Goal: Information Seeking & Learning: Find specific fact

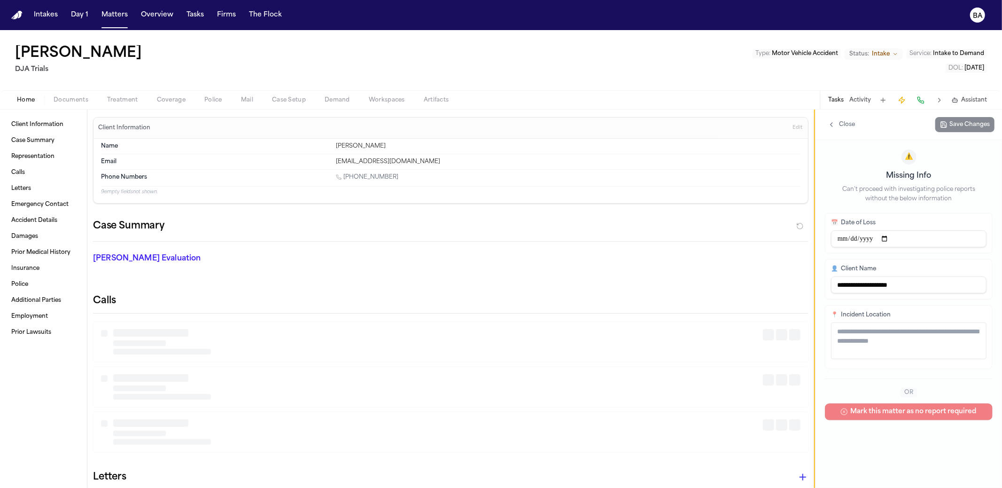
type textarea "**********"
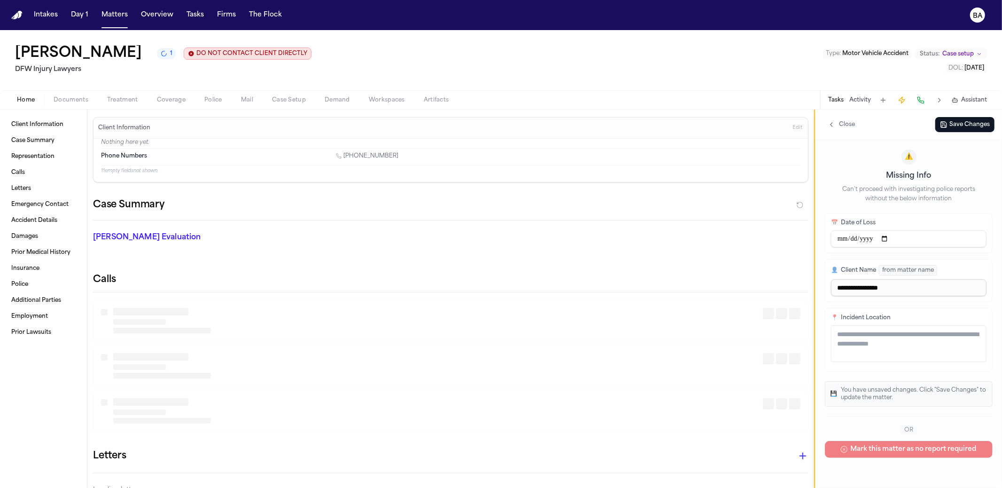
type textarea "**********"
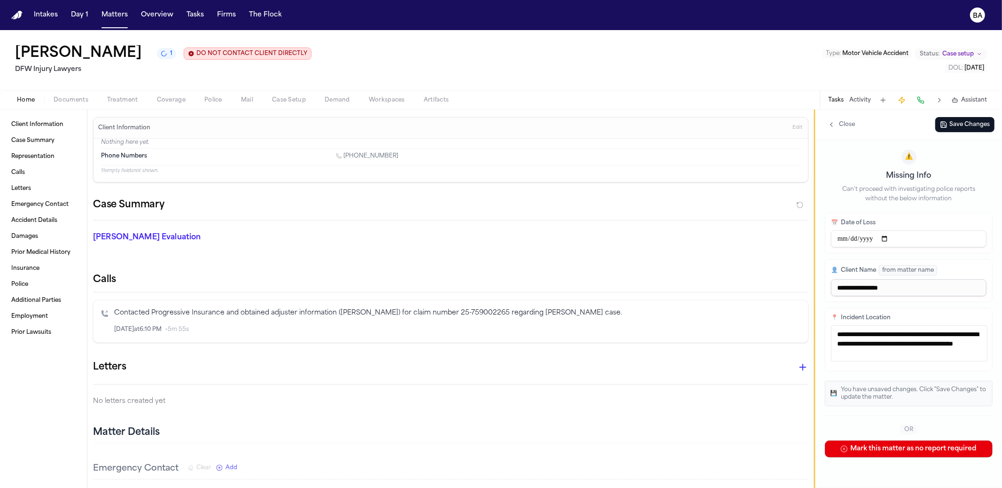
click at [449, 68] on div "Deborah Fernandez 1 DO NOT CONTACT CLIENT DIRECTLY DO NOT CONTACT DFW Injury La…" at bounding box center [501, 60] width 1002 height 60
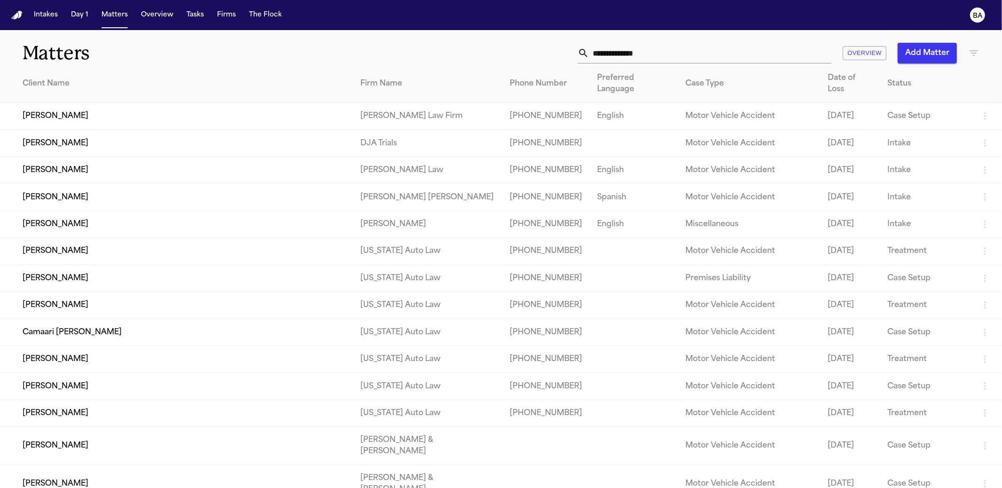
click at [677, 57] on input "text" at bounding box center [710, 53] width 242 height 21
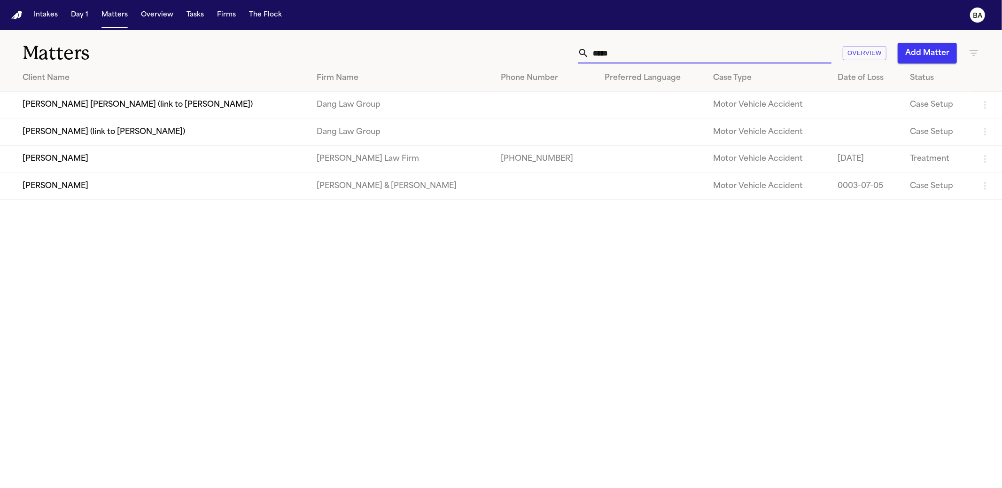
type input "*****"
click at [257, 163] on td "[PERSON_NAME]" at bounding box center [154, 158] width 309 height 27
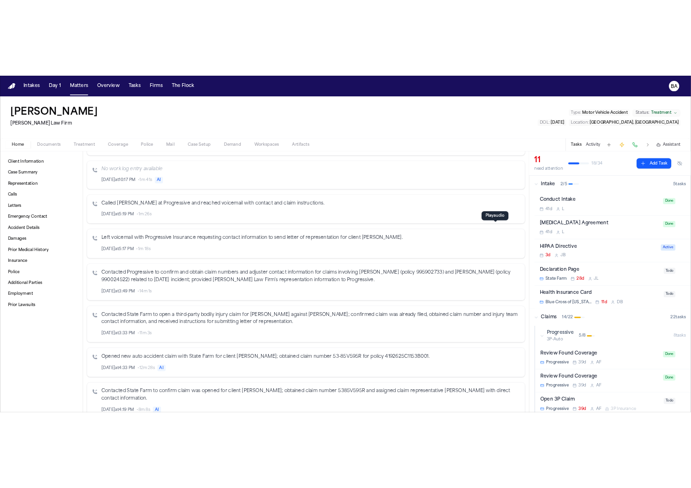
scroll to position [486, 0]
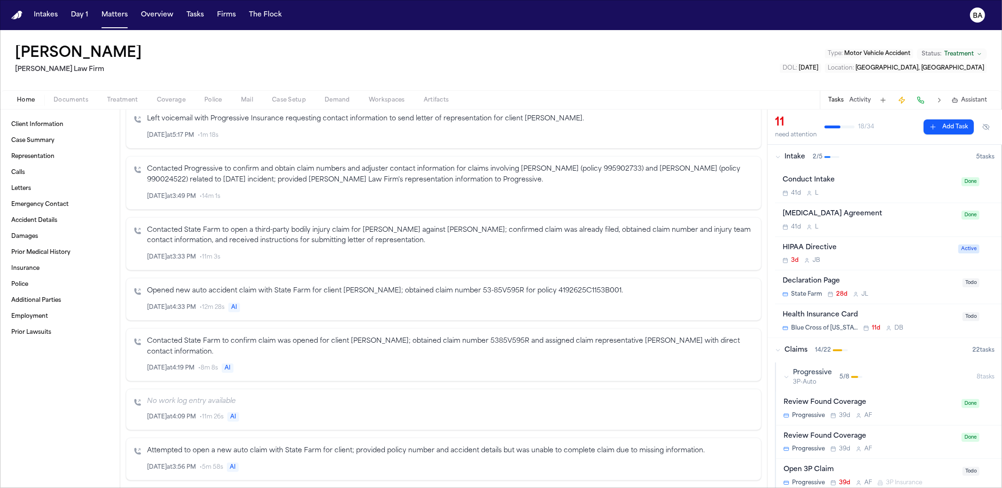
click at [711, 257] on icon "Inspect" at bounding box center [714, 257] width 7 height 7
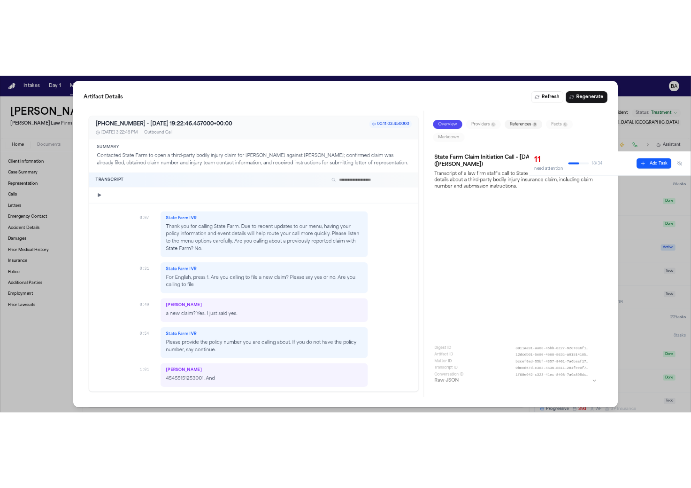
scroll to position [508, 0]
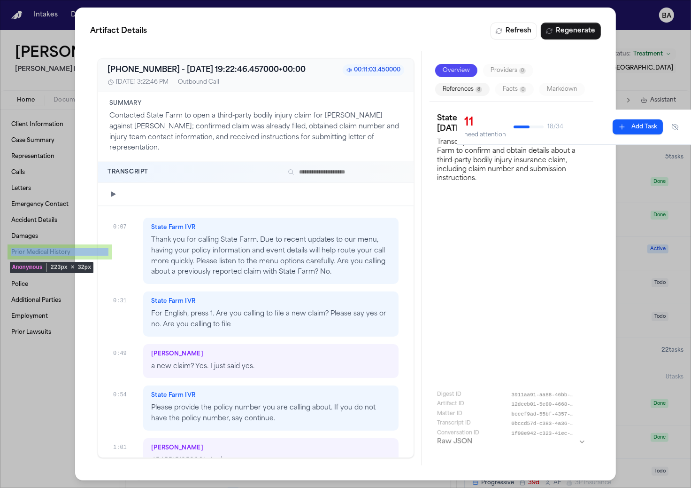
click at [114, 31] on span "Artifact Details" at bounding box center [118, 30] width 57 height 11
copy span "Artifact Details"
click at [558, 126] on h3 "State Farm Claim Initiation Call – [DATE] Incident ([PERSON_NAME])" at bounding box center [511, 123] width 149 height 21
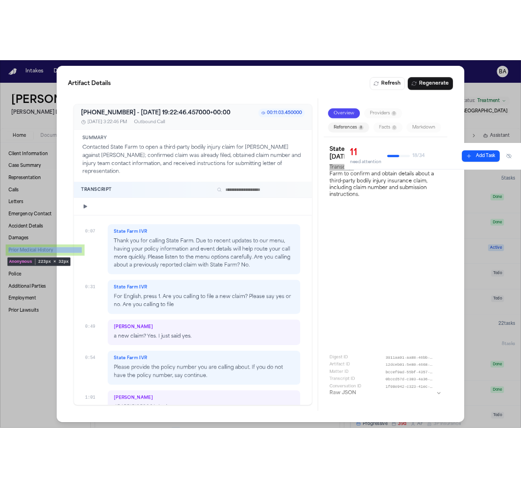
scroll to position [486, 0]
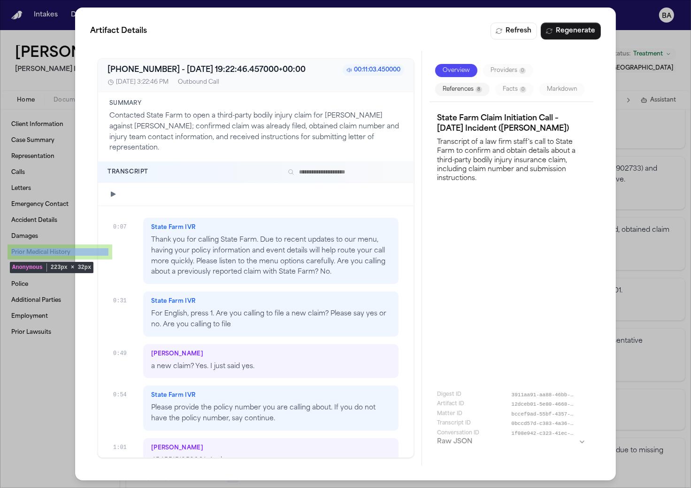
click at [488, 139] on p "Transcript of a law firm staff's call to State Farm to confirm and obtain detai…" at bounding box center [511, 159] width 149 height 47
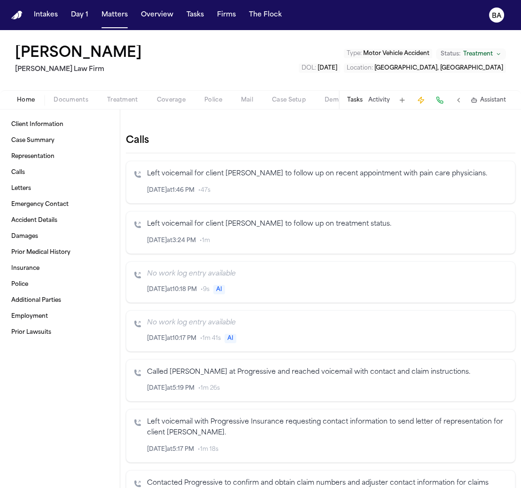
scroll to position [249, 0]
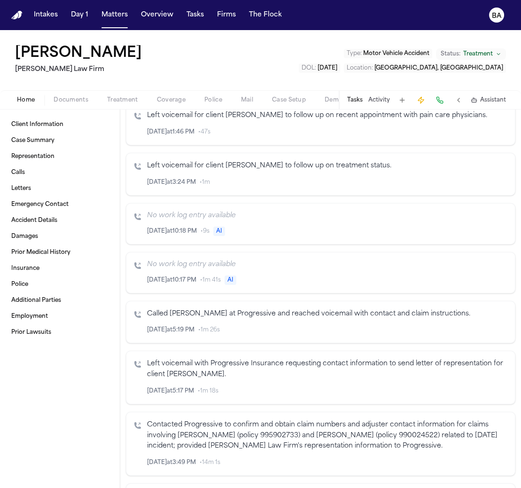
click at [465, 459] on icon "Inspect" at bounding box center [468, 462] width 7 height 7
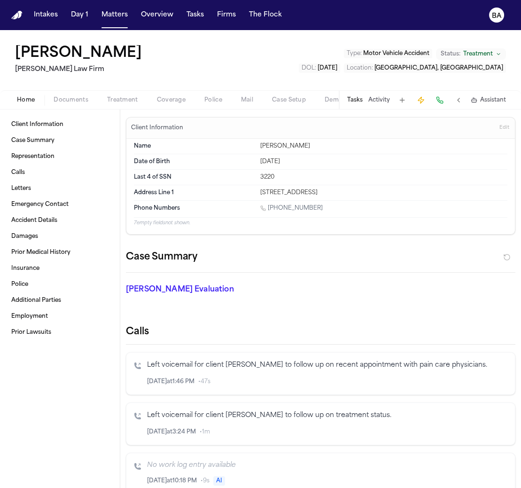
scroll to position [331, 0]
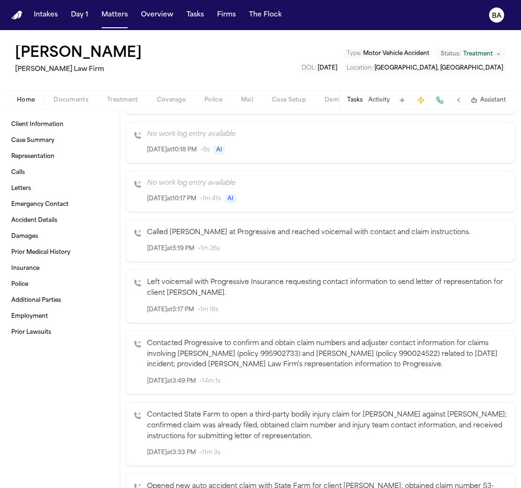
click at [465, 378] on icon "Inspect" at bounding box center [468, 381] width 7 height 7
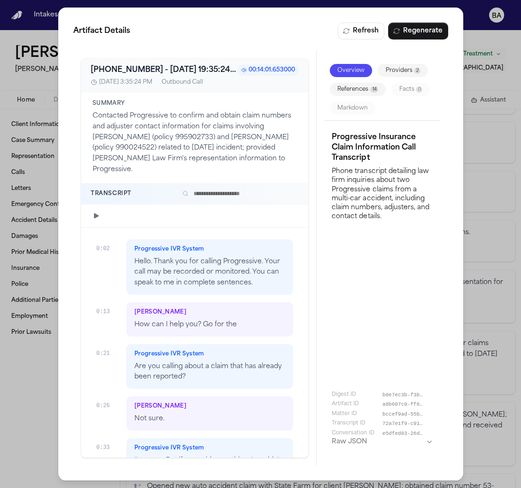
click at [480, 25] on div "Artifact Details Refresh Regenerate +18007764737 - 2025-07-11 19:35:24.010000+0…" at bounding box center [260, 244] width 521 height 488
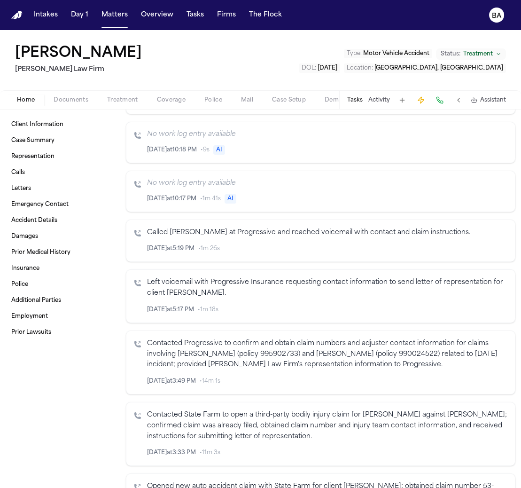
click at [465, 378] on icon "Inspect" at bounding box center [468, 381] width 7 height 7
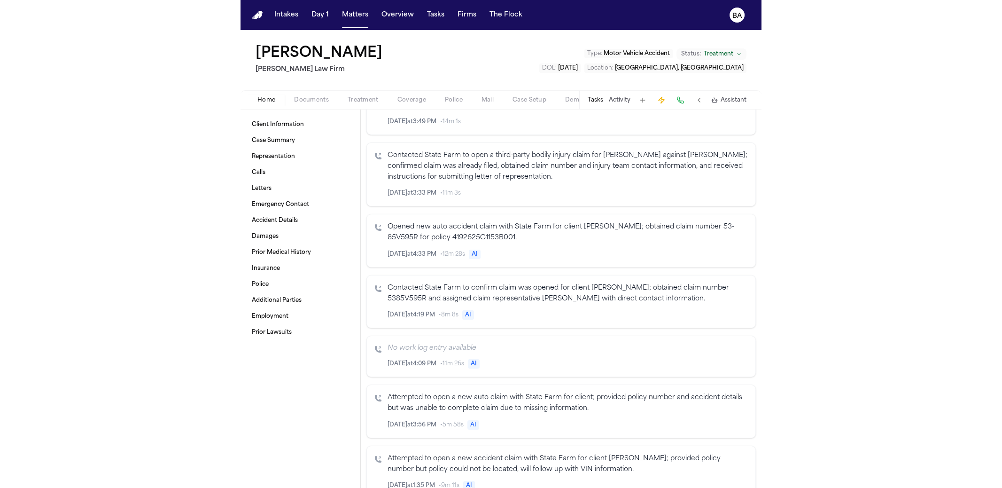
scroll to position [580, 0]
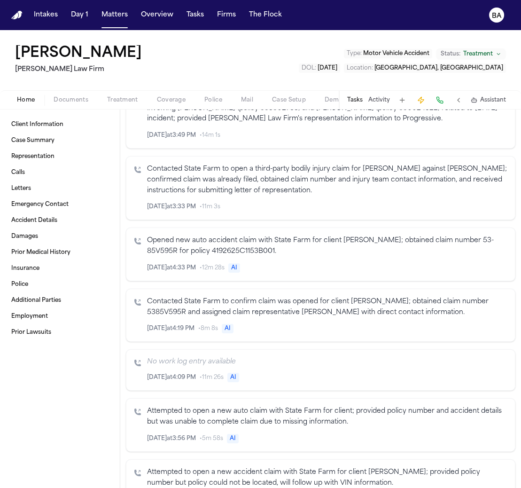
click at [465, 203] on icon "Inspect" at bounding box center [468, 206] width 7 height 7
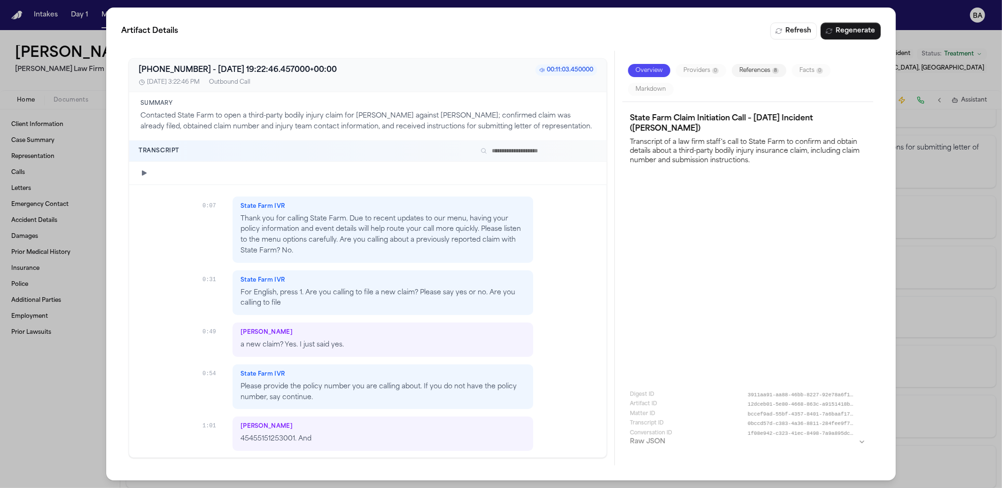
scroll to position [569, 0]
drag, startPoint x: 739, startPoint y: 70, endPoint x: 745, endPoint y: 70, distance: 5.6
click at [520, 70] on button "References 8" at bounding box center [759, 70] width 54 height 13
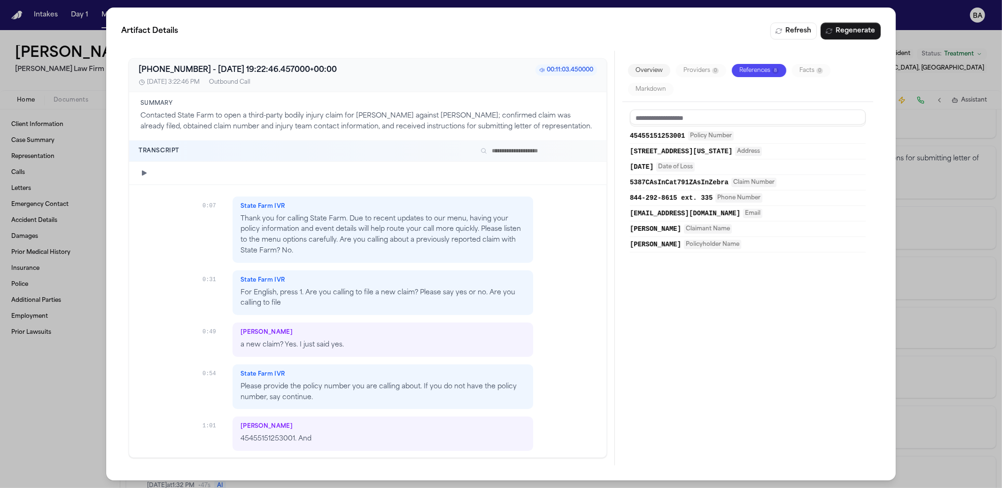
click at [520, 140] on div "45455151253001 Policy Number" at bounding box center [748, 136] width 236 height 16
click at [520, 136] on span "Policy Number" at bounding box center [711, 135] width 46 height 9
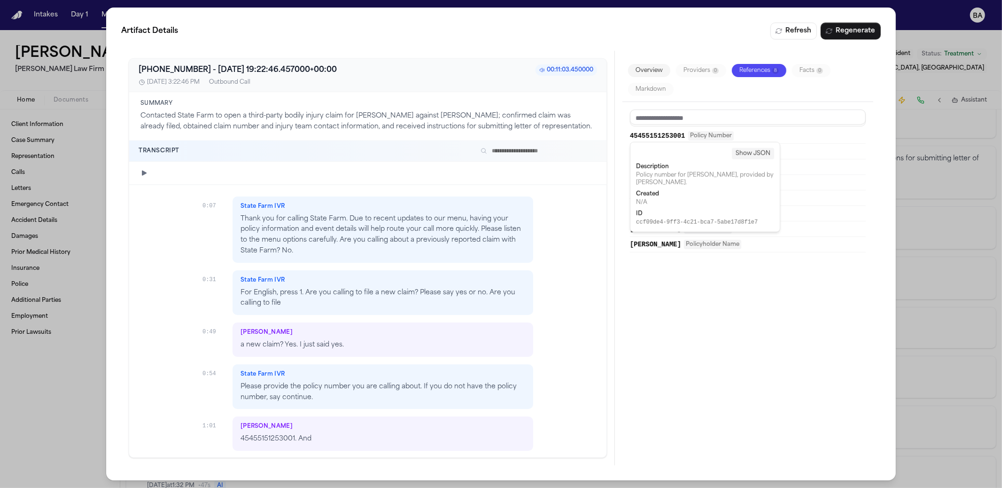
click at [520, 151] on span "Address" at bounding box center [748, 151] width 27 height 9
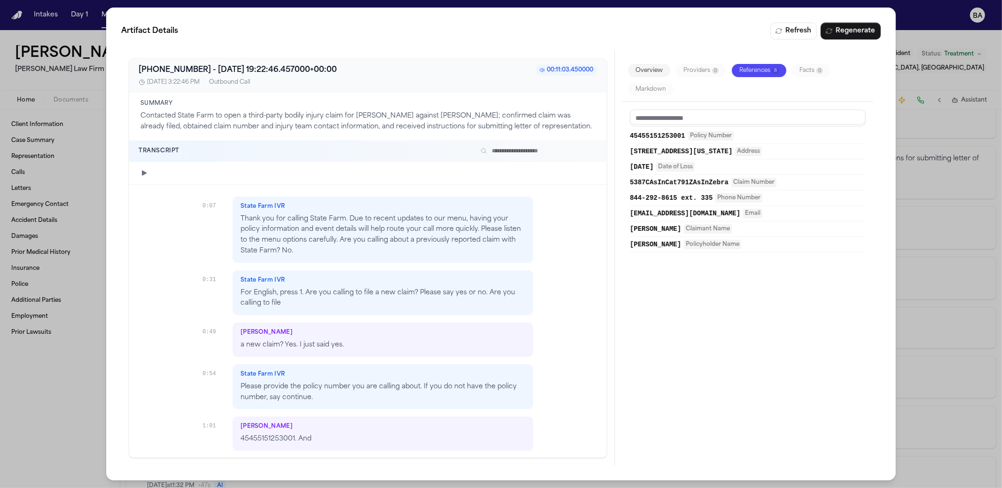
drag, startPoint x: 813, startPoint y: 306, endPoint x: 757, endPoint y: 303, distance: 55.5
click at [520, 307] on div "45455151253001 Policy Number 4901 County Road 467, Elgin, Texas 7861 Address 06…" at bounding box center [747, 280] width 251 height 356
